Goal: Information Seeking & Learning: Learn about a topic

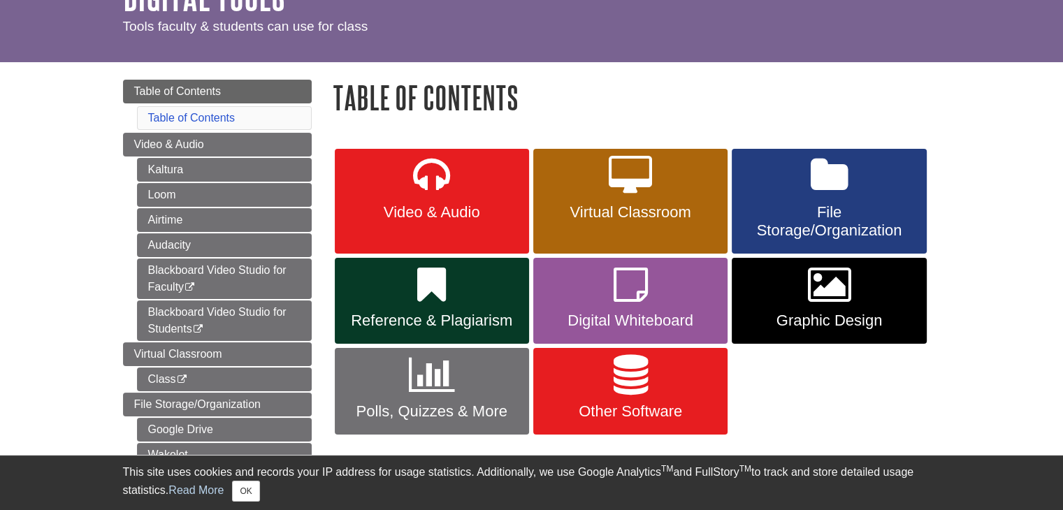
scroll to position [95, 0]
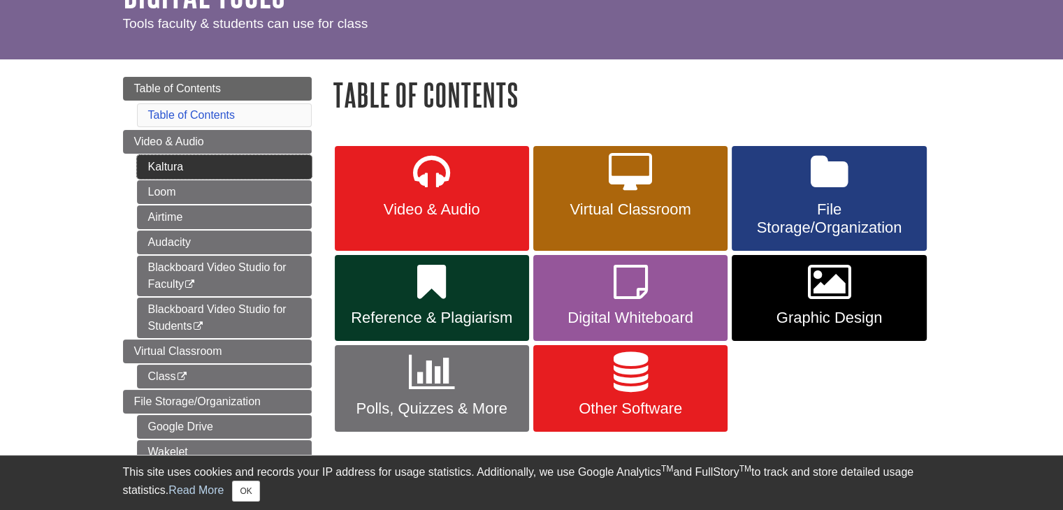
click at [286, 157] on link "Kaltura" at bounding box center [224, 167] width 175 height 24
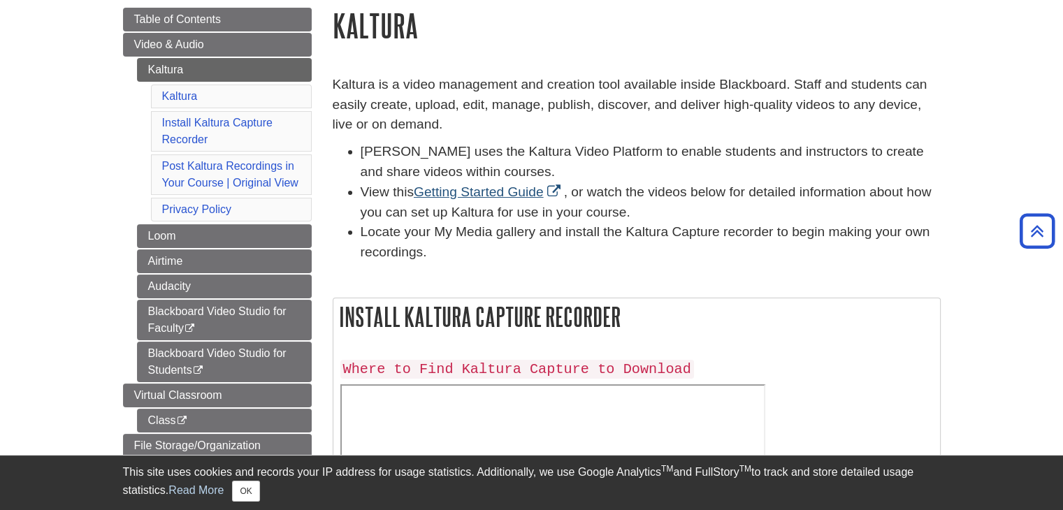
scroll to position [131, 0]
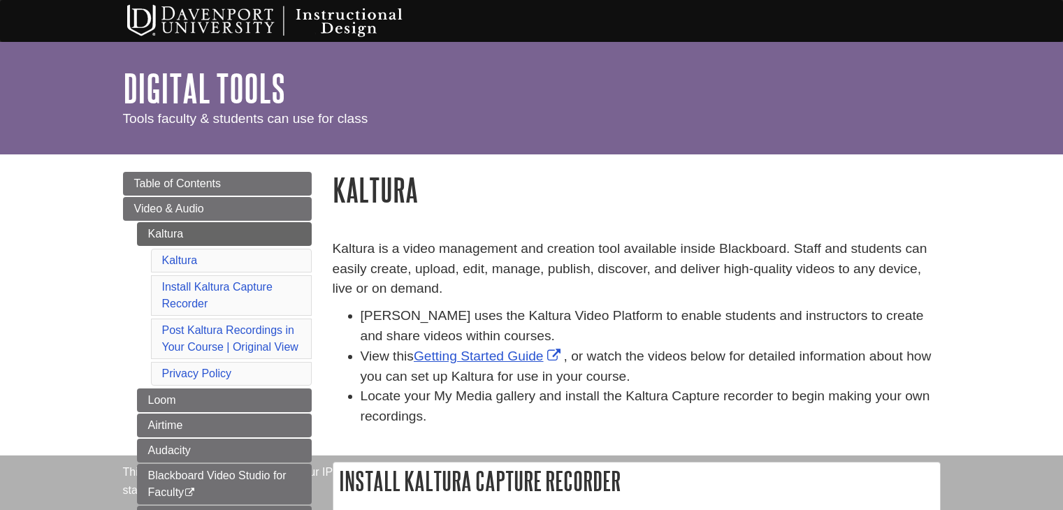
scroll to position [131, 0]
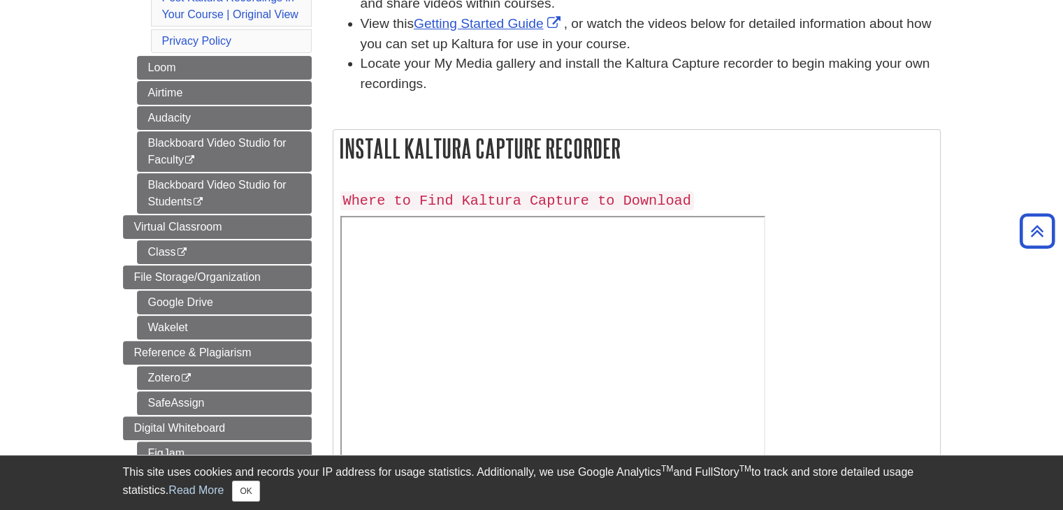
scroll to position [333, 0]
click at [512, 199] on code "Where to Find Kaltura Capture to Download" at bounding box center [517, 200] width 354 height 19
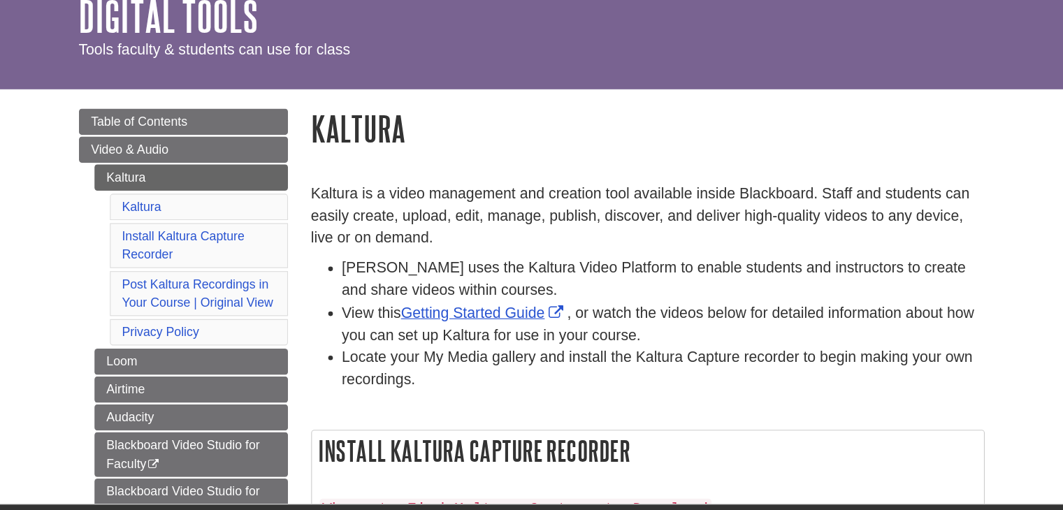
scroll to position [67, 0]
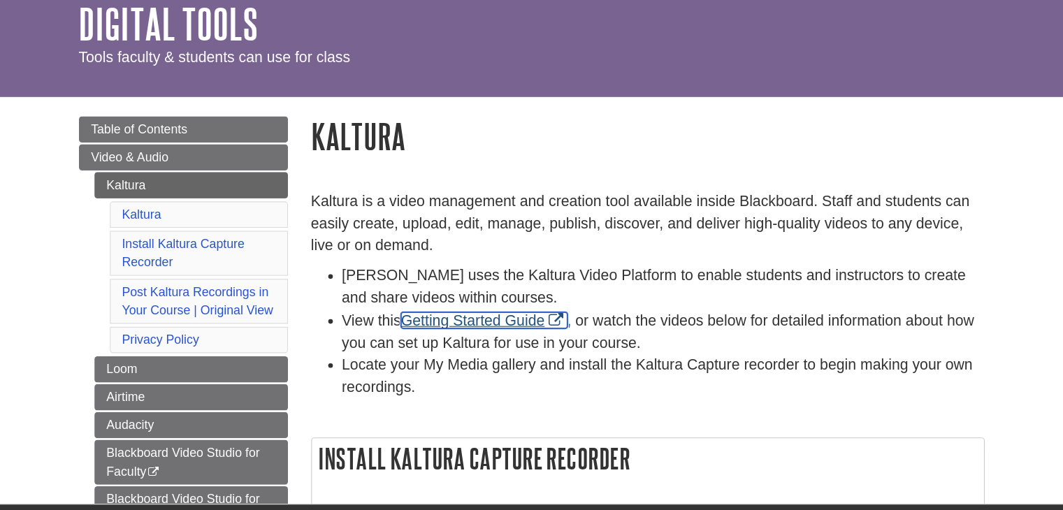
click at [490, 288] on link "Getting Started Guide" at bounding box center [489, 289] width 150 height 15
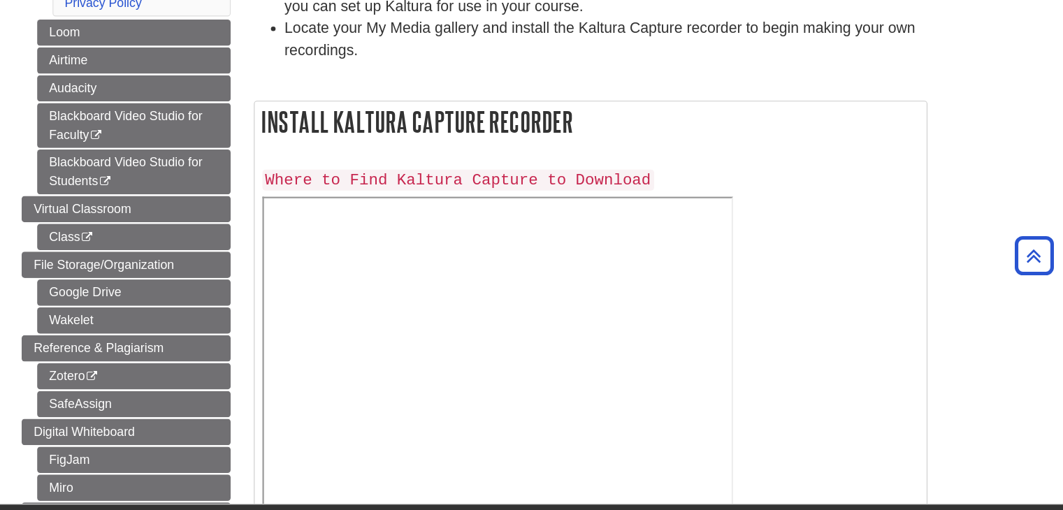
scroll to position [369, 0]
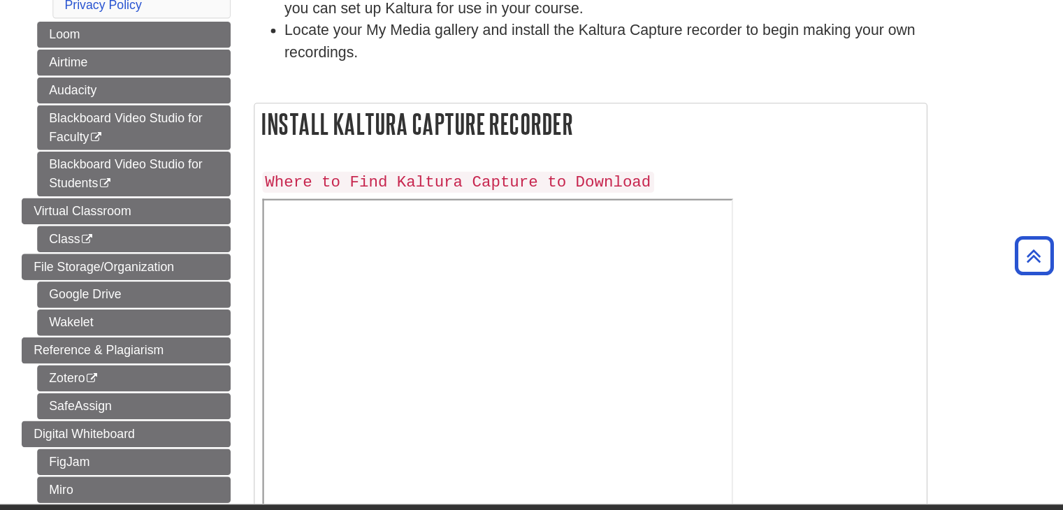
click at [466, 155] on code "Where to Find Kaltura Capture to Download" at bounding box center [517, 164] width 354 height 19
